Goal: Find specific page/section: Find specific page/section

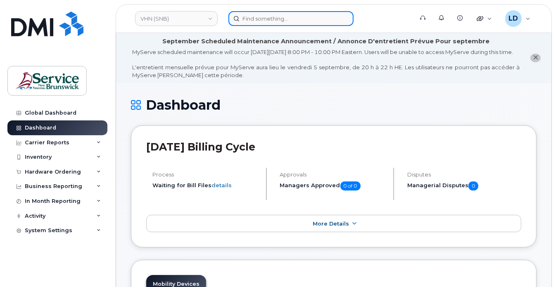
click at [256, 18] on input at bounding box center [290, 18] width 125 height 15
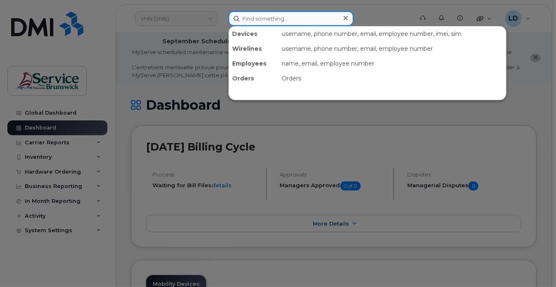
click at [270, 19] on input at bounding box center [290, 18] width 125 height 15
paste input "506-259-6864"
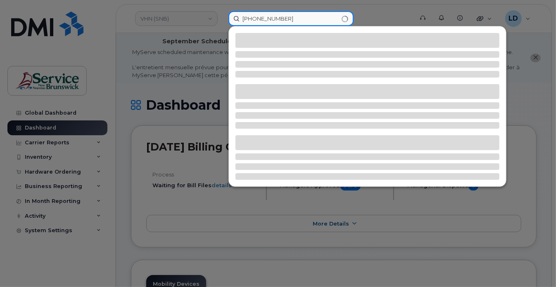
type input "506-259-6864"
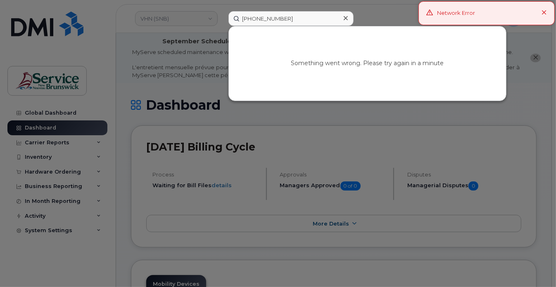
click at [544, 11] on icon at bounding box center [543, 12] width 5 height 5
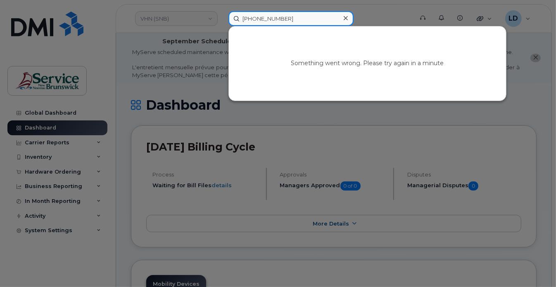
drag, startPoint x: 297, startPoint y: 19, endPoint x: 244, endPoint y: 17, distance: 52.9
click at [244, 17] on input "506-259-6864" at bounding box center [290, 18] width 125 height 15
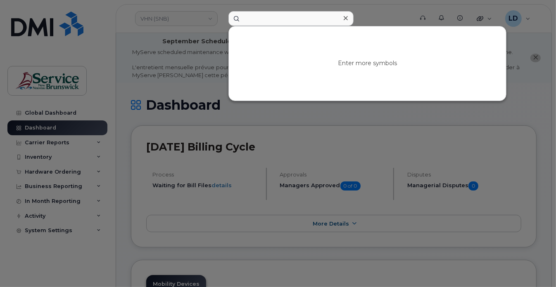
click at [344, 17] on icon at bounding box center [345, 18] width 4 height 7
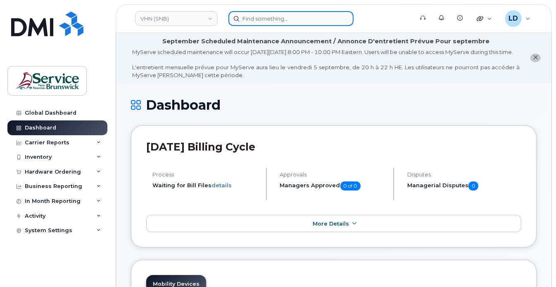
click at [252, 20] on input at bounding box center [290, 18] width 125 height 15
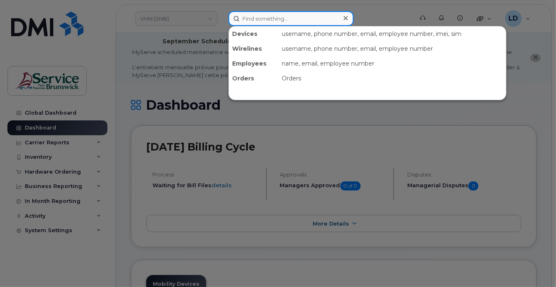
click at [255, 20] on input at bounding box center [290, 18] width 125 height 15
paste input "350655882855296"
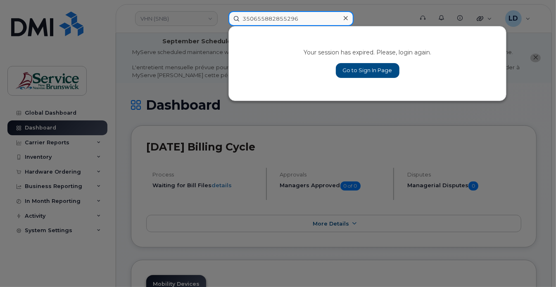
type input "350655882855296"
click at [363, 67] on link "Go to Sign In Page" at bounding box center [368, 70] width 64 height 15
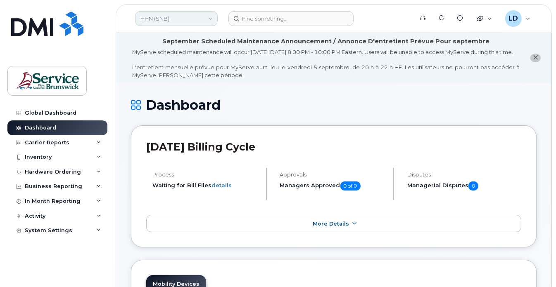
click at [159, 16] on link "HHN (SNB)" at bounding box center [176, 18] width 83 height 15
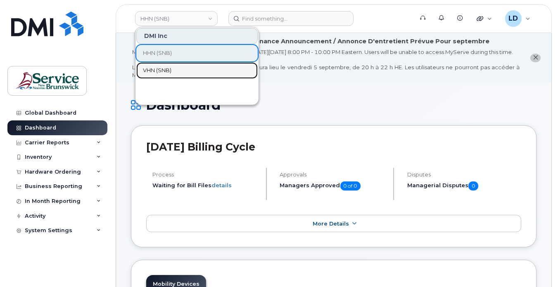
click at [152, 67] on span "VHN (SNB)" at bounding box center [157, 70] width 28 height 8
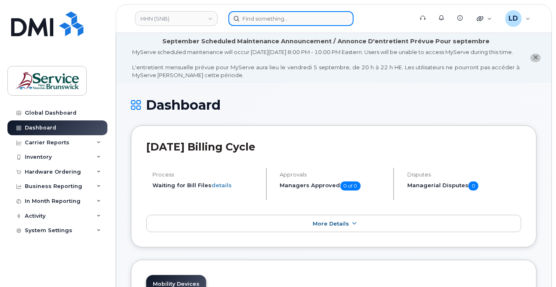
click at [248, 20] on input at bounding box center [290, 18] width 125 height 15
click at [249, 19] on input at bounding box center [290, 18] width 125 height 15
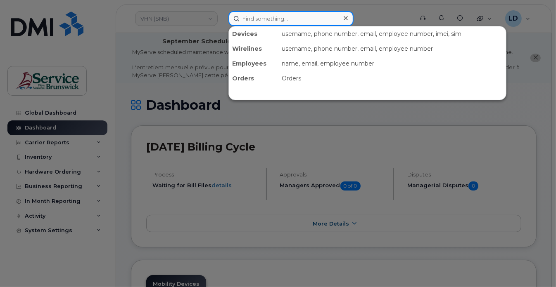
paste input "350655882855296"
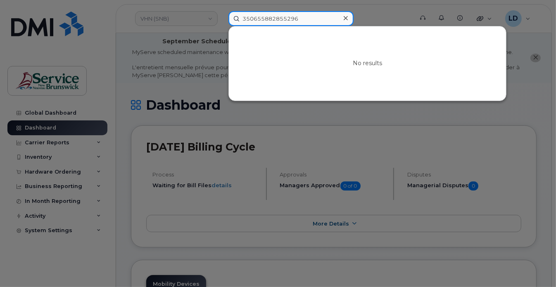
type input "350655882855296"
click at [353, 118] on div at bounding box center [278, 143] width 556 height 287
